Goal: Task Accomplishment & Management: Manage account settings

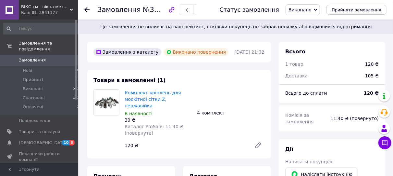
click at [86, 10] on use at bounding box center [86, 9] width 5 height 5
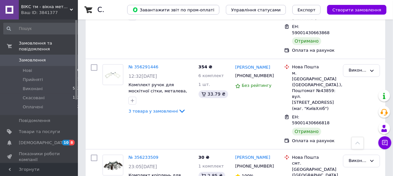
scroll to position [607, 0]
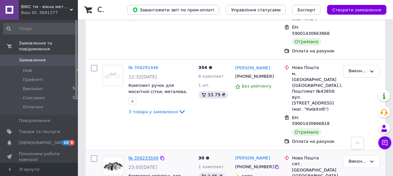
click at [143, 155] on link "№ 356233509" at bounding box center [144, 157] width 30 height 5
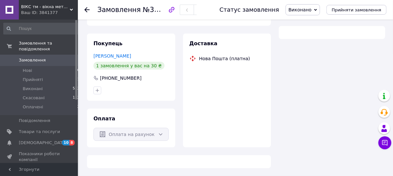
scroll to position [105, 0]
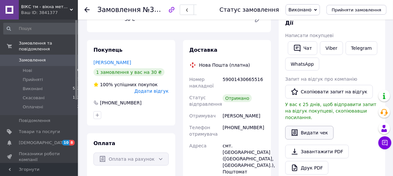
click at [315, 126] on button "Видати чек" at bounding box center [309, 133] width 48 height 14
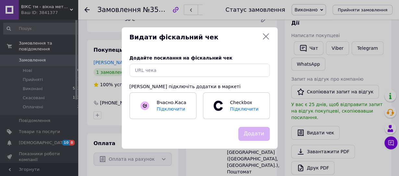
click at [266, 36] on icon at bounding box center [266, 36] width 8 height 8
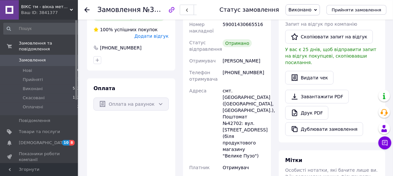
scroll to position [173, 0]
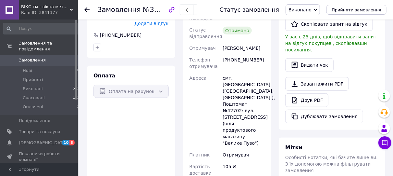
click at [161, 85] on div "Оплата на рахунок" at bounding box center [130, 91] width 75 height 13
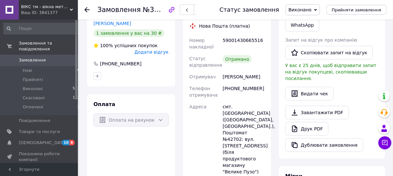
scroll to position [139, 0]
